Goal: Navigation & Orientation: Find specific page/section

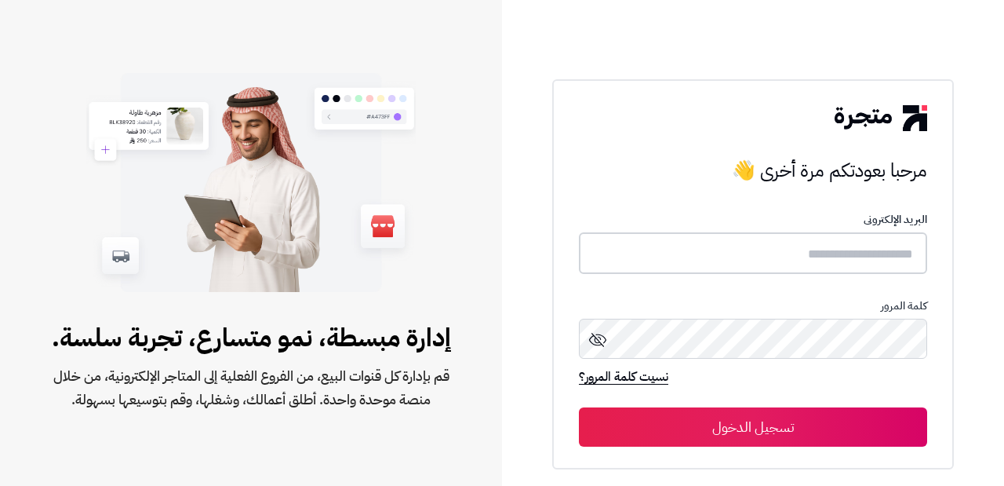
click at [886, 261] on input "text" at bounding box center [753, 253] width 348 height 42
type input "*"
type input "**********"
click at [579, 407] on button "تسجيل الدخول" at bounding box center [753, 426] width 348 height 39
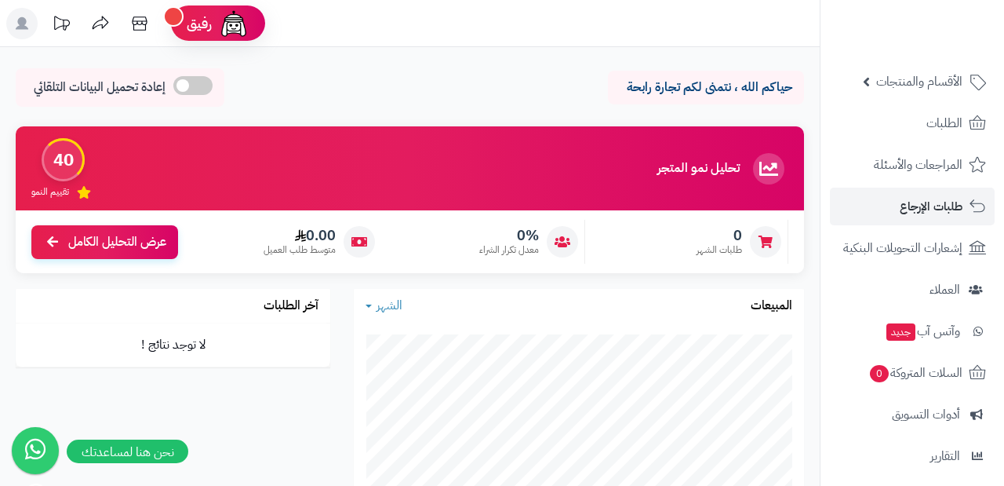
scroll to position [232, 0]
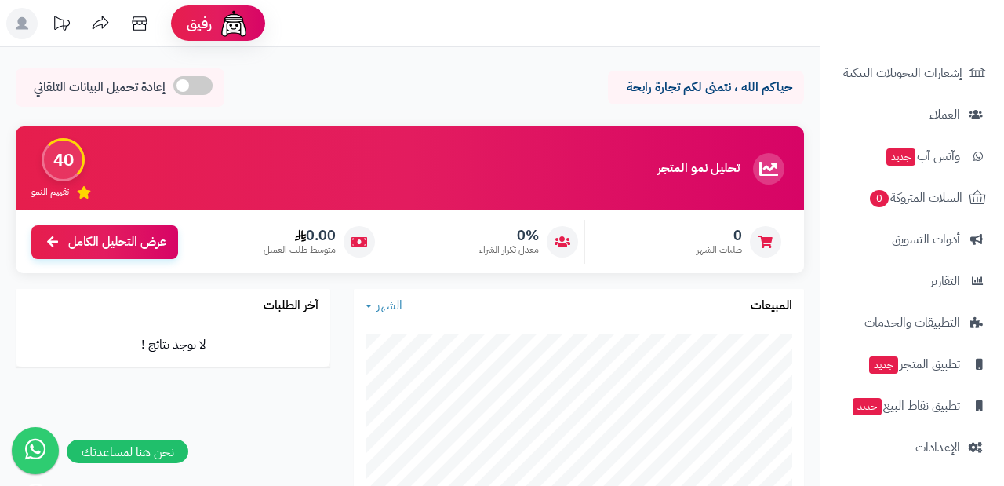
click at [516, 77] on div "حياكم الله ، نتمنى لكم تجارة رابحة إعادة تحميل البيانات التلقائي" at bounding box center [410, 91] width 789 height 46
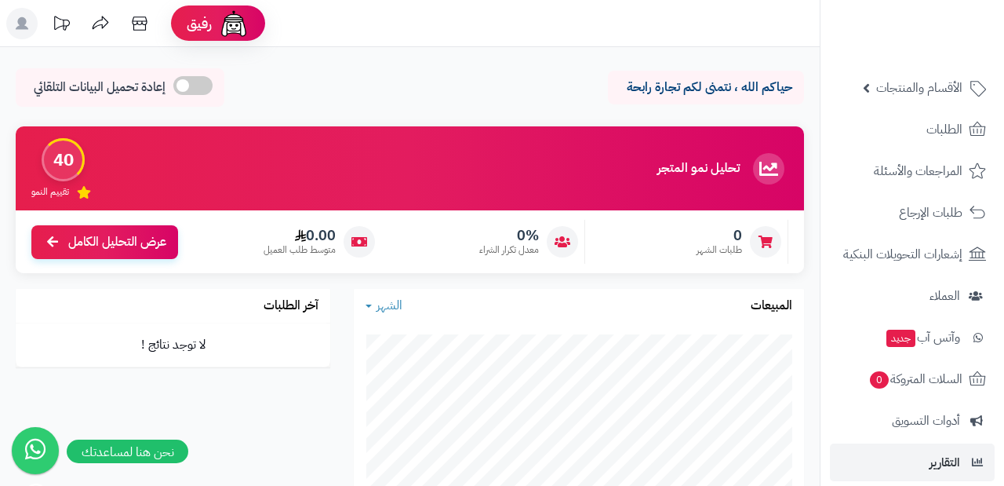
scroll to position [0, 0]
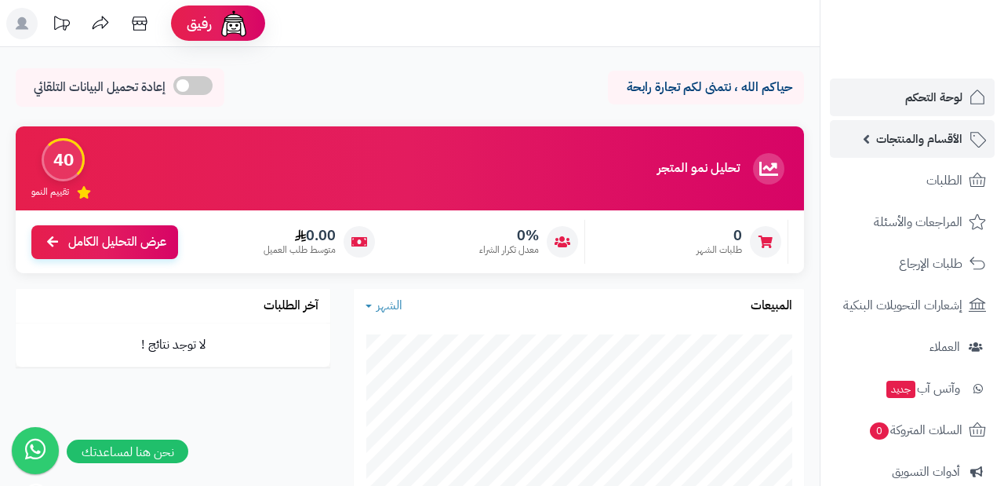
click at [903, 144] on span "الأقسام والمنتجات" at bounding box center [920, 139] width 86 height 22
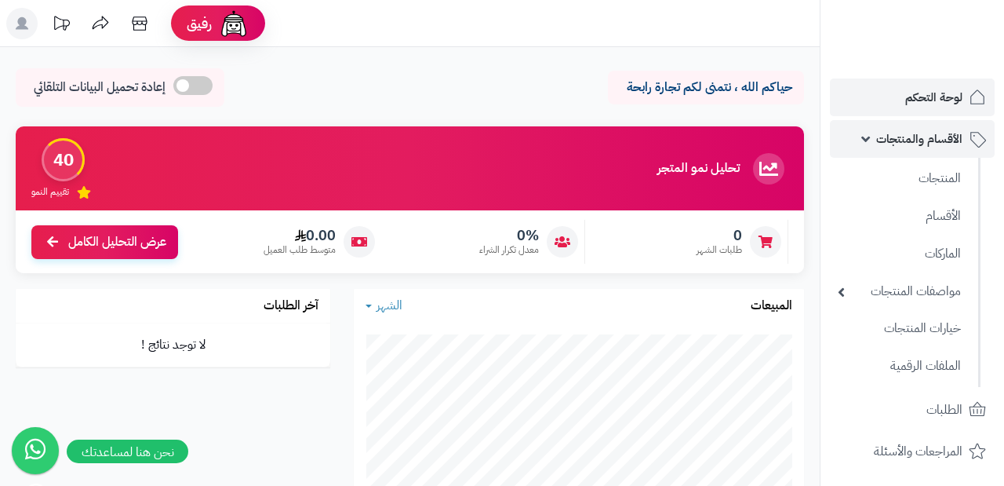
click at [869, 141] on link "الأقسام والمنتجات" at bounding box center [912, 139] width 165 height 38
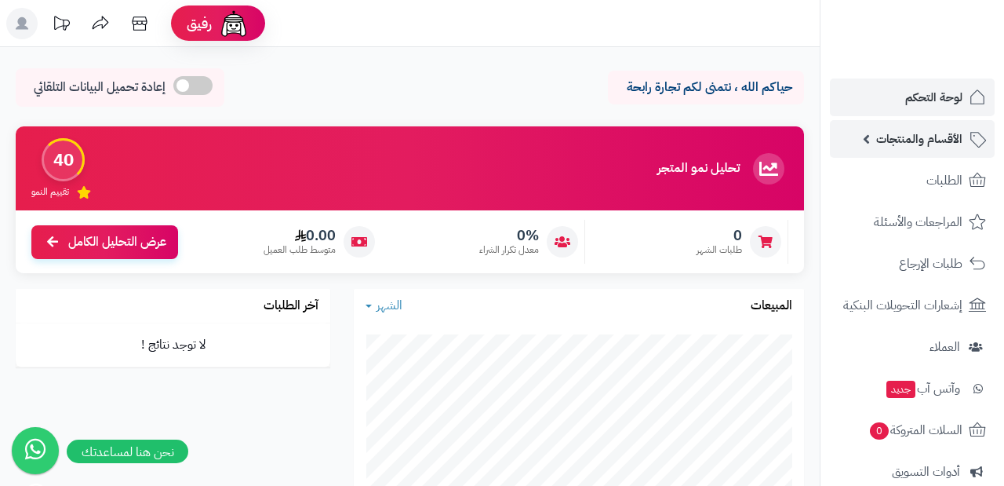
click at [869, 141] on link "الأقسام والمنتجات" at bounding box center [912, 139] width 165 height 38
